Goal: Task Accomplishment & Management: Manage account settings

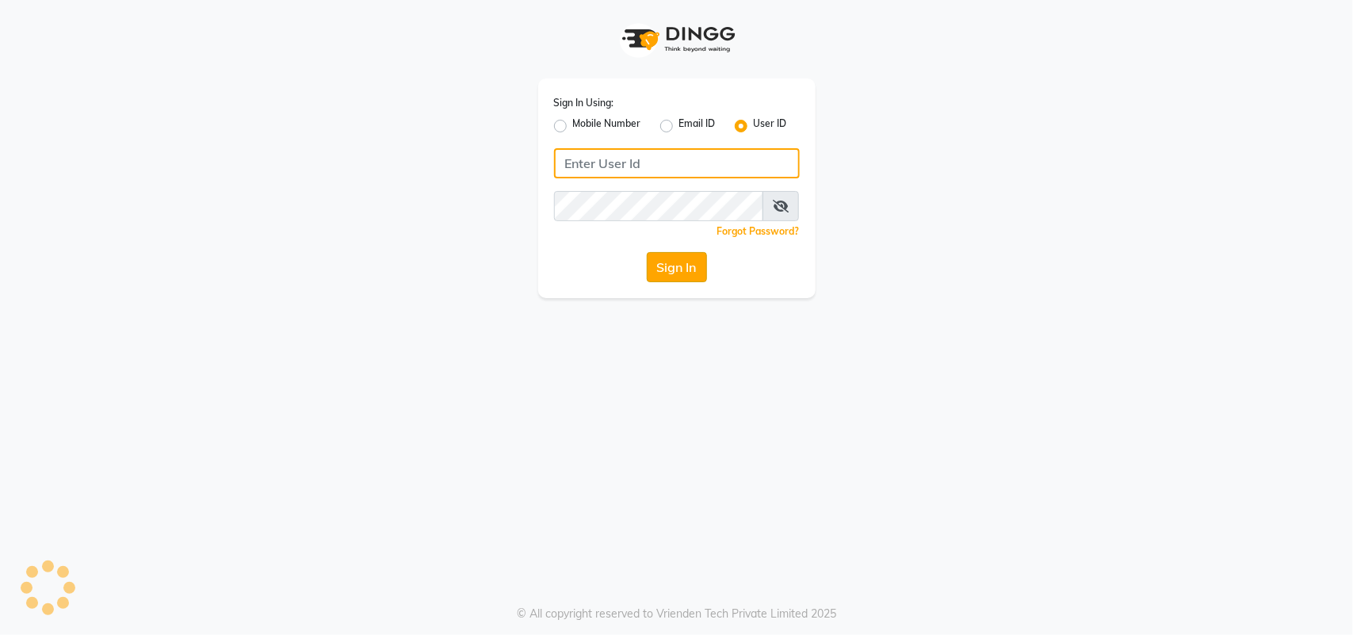
type input "nazia"
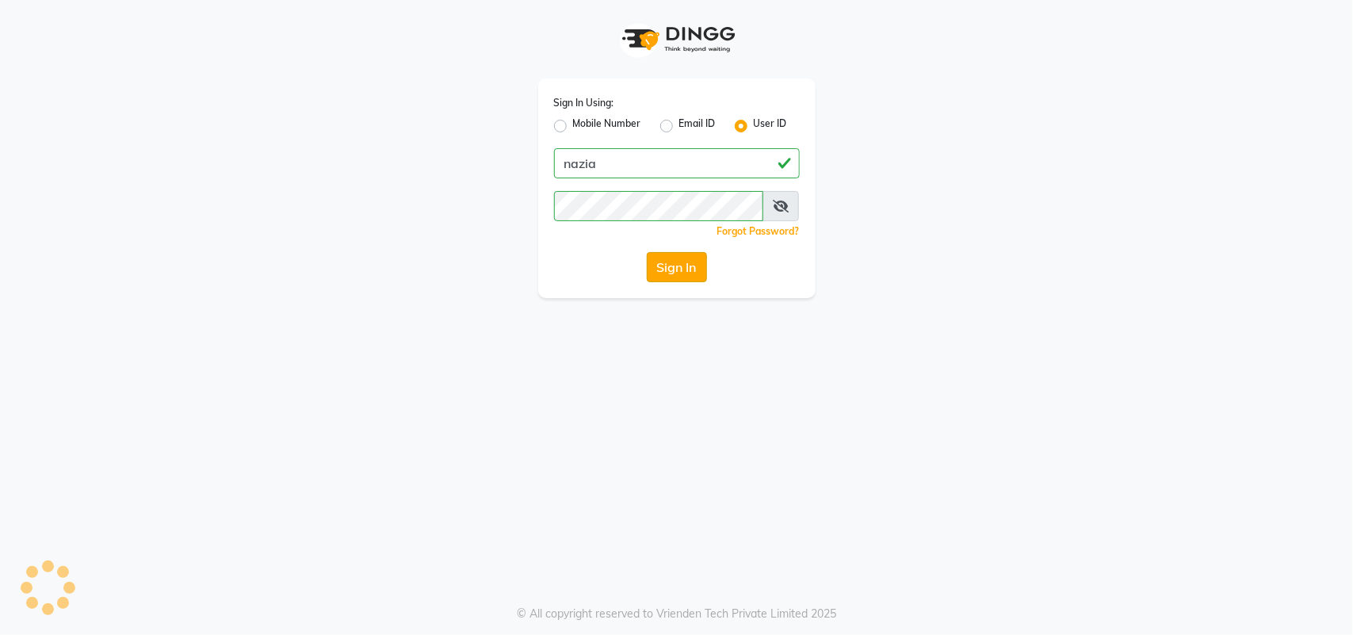
click at [676, 258] on button "Sign In" at bounding box center [677, 267] width 60 height 30
click at [678, 259] on button "Sign In" at bounding box center [677, 267] width 60 height 30
click at [676, 252] on button "Sign In" at bounding box center [677, 267] width 60 height 30
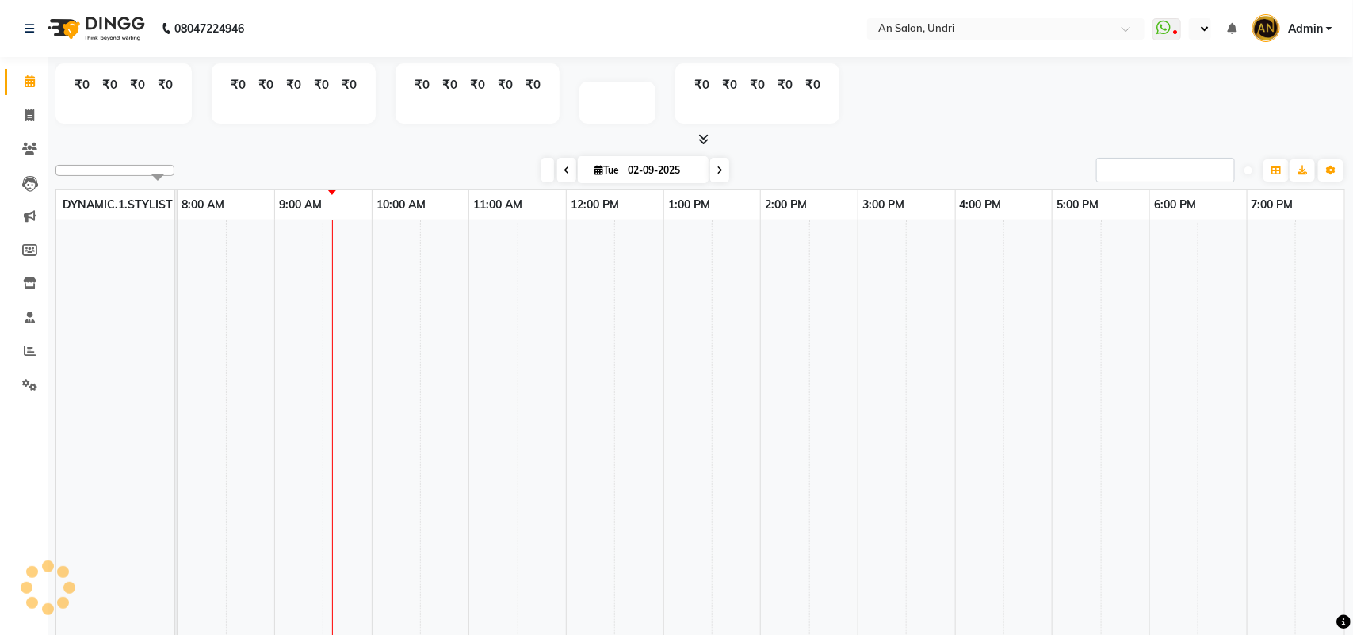
select select "en"
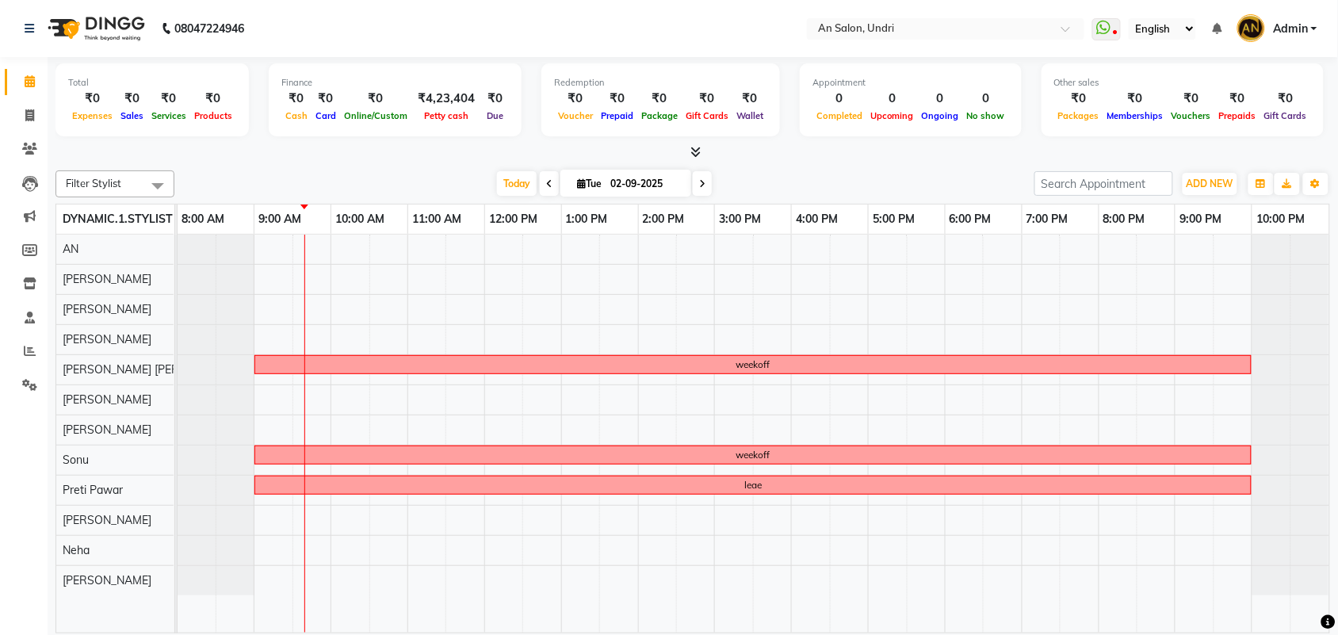
scroll to position [2, 0]
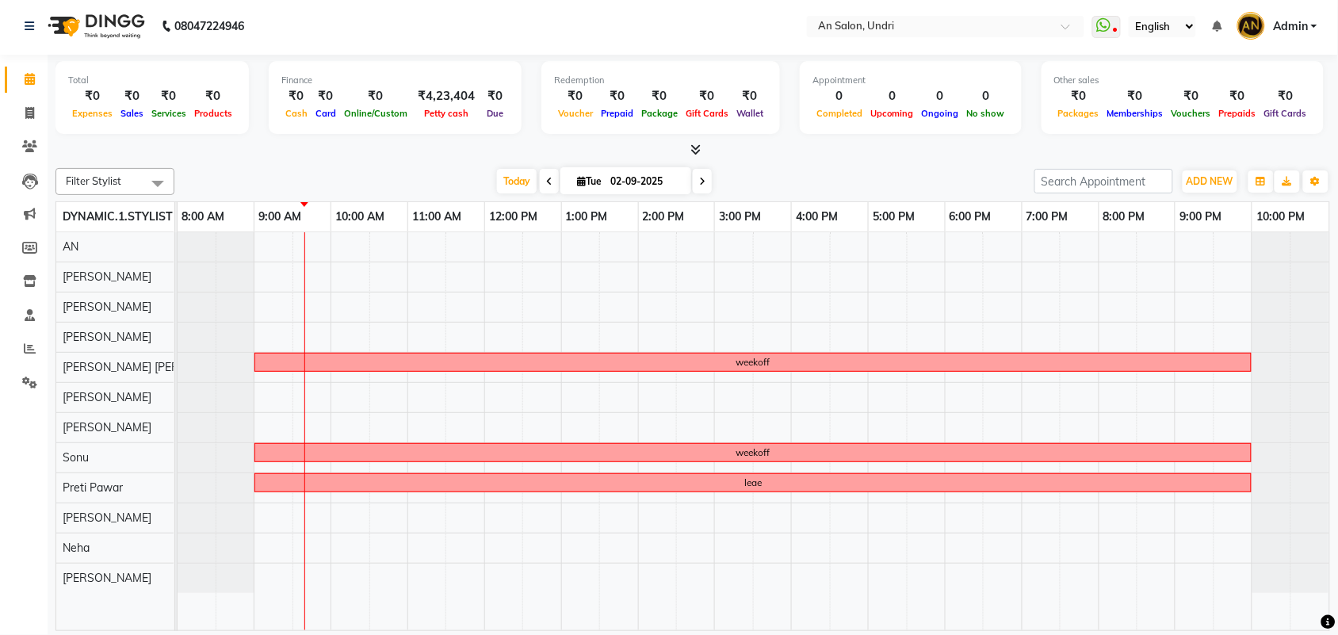
click at [546, 178] on icon at bounding box center [549, 182] width 6 height 10
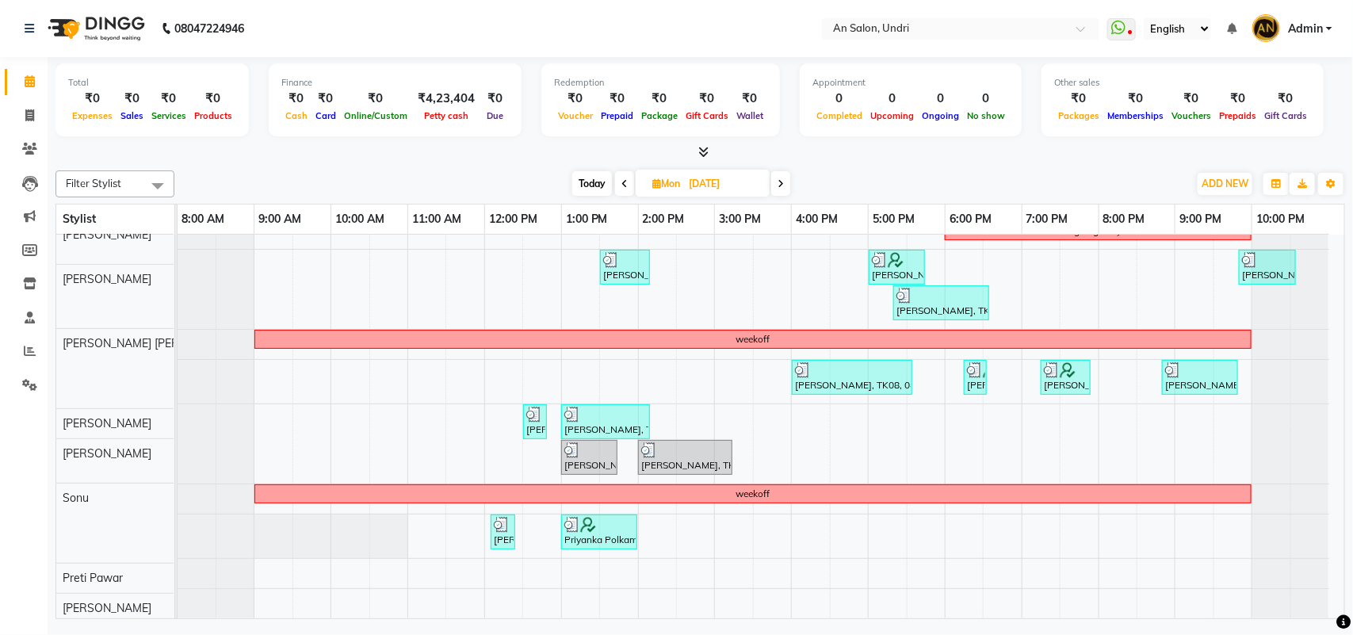
scroll to position [220, 0]
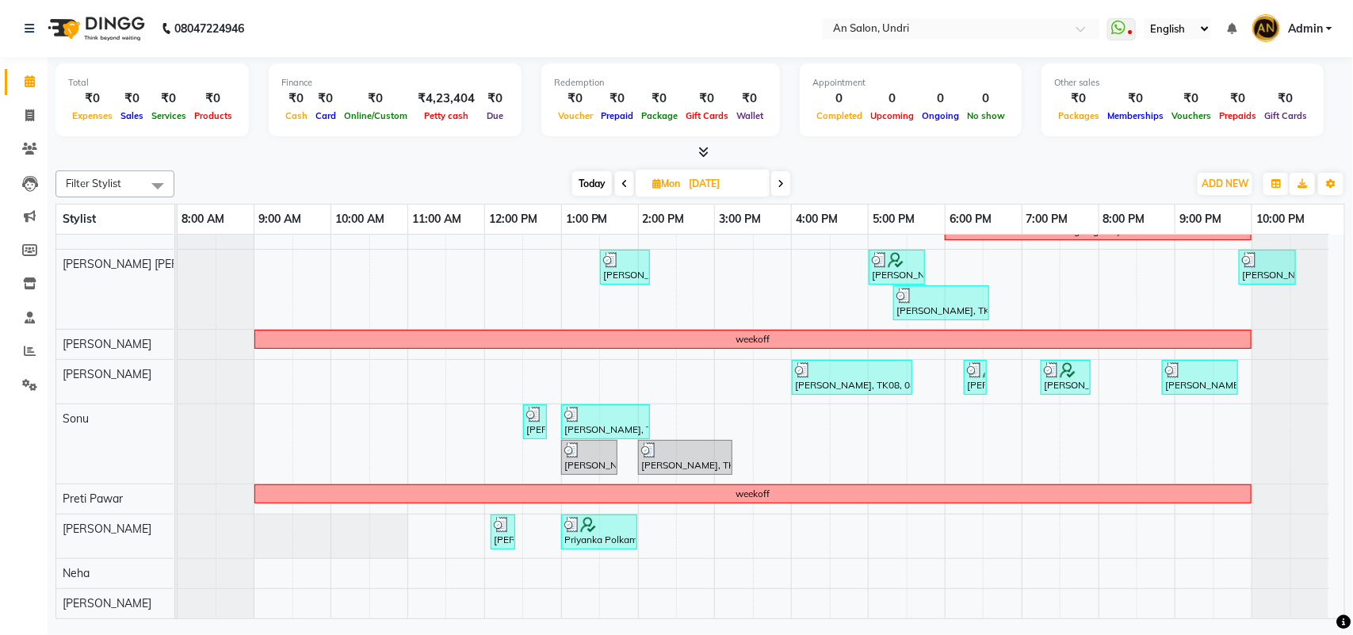
click at [587, 179] on span "Today" at bounding box center [592, 183] width 40 height 25
type input "02-09-2025"
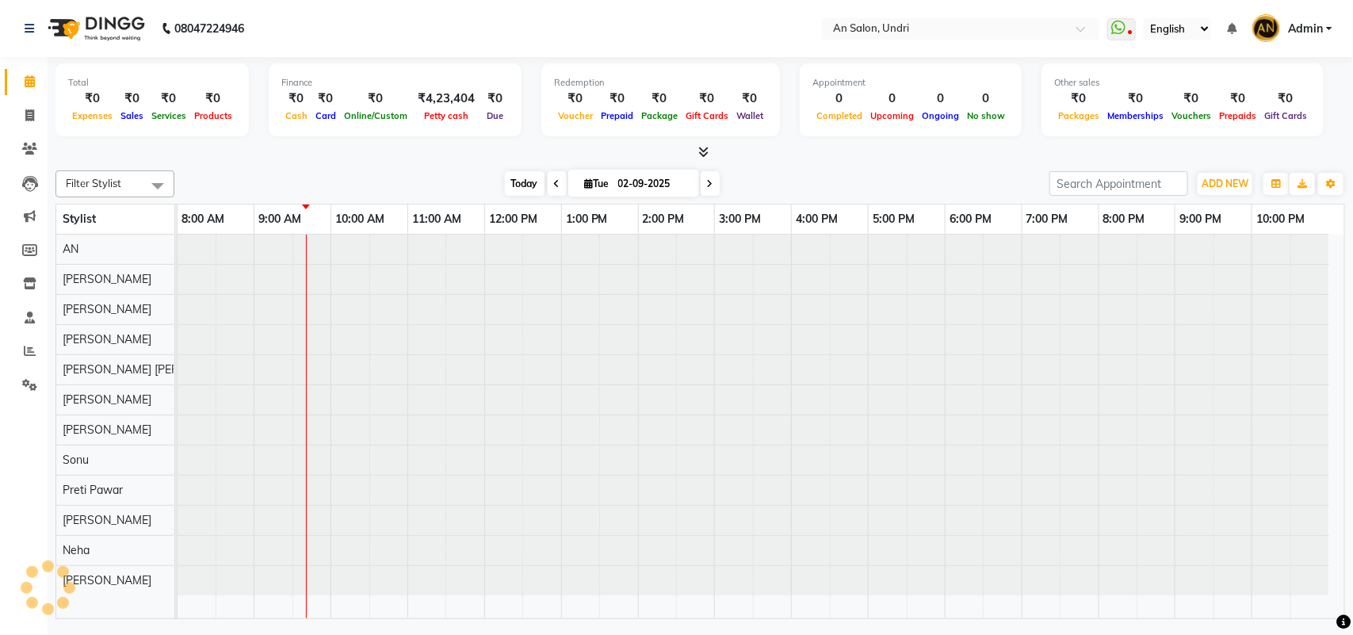
scroll to position [0, 0]
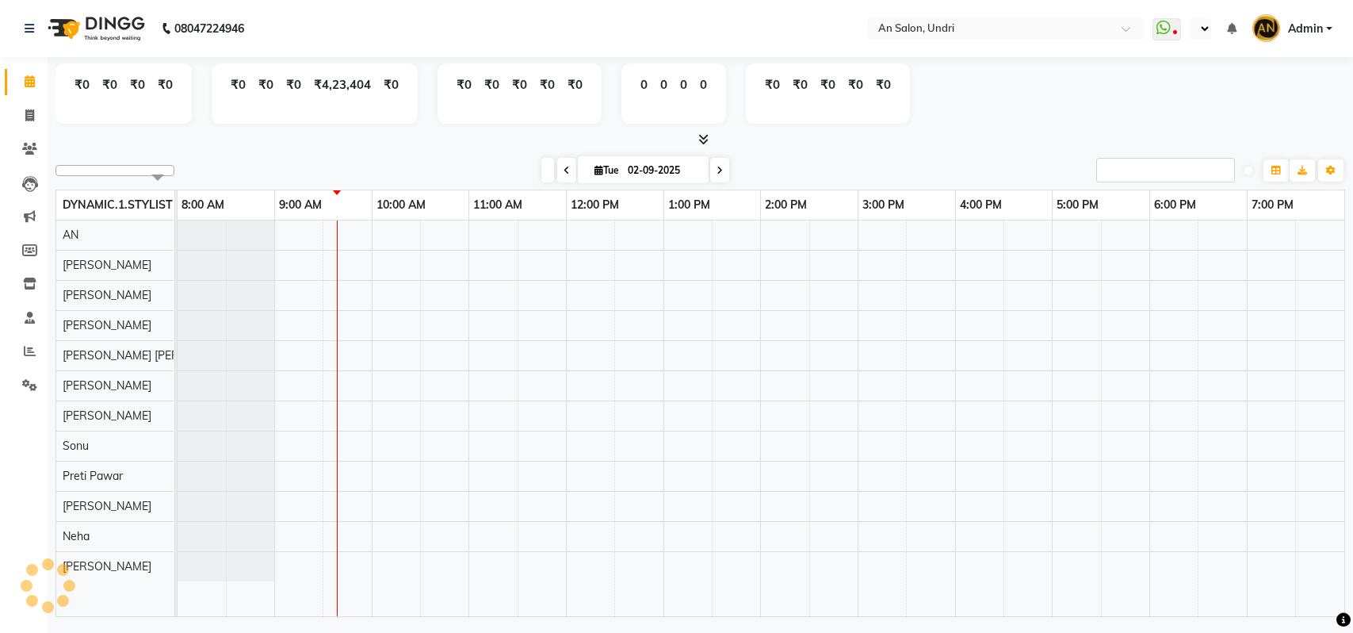
select select "en"
